Goal: Navigation & Orientation: Find specific page/section

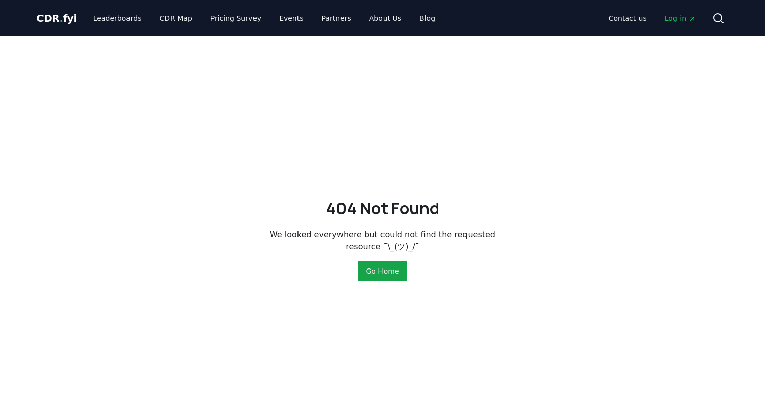
click at [60, 22] on span "CDR . fyi" at bounding box center [56, 18] width 40 height 12
click at [380, 275] on button "Go Home" at bounding box center [382, 271] width 49 height 20
click at [384, 272] on button "Go Home" at bounding box center [382, 271] width 49 height 20
